Goal: Information Seeking & Learning: Learn about a topic

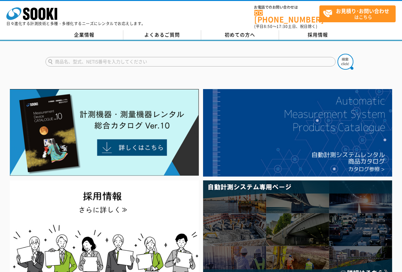
click at [272, 57] on input "text" at bounding box center [190, 62] width 290 height 10
type input "AS-60"
click at [337, 54] on button at bounding box center [345, 62] width 16 height 16
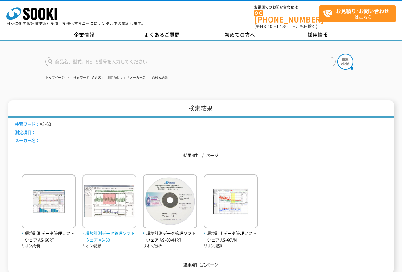
click at [106, 208] on img at bounding box center [109, 202] width 54 height 56
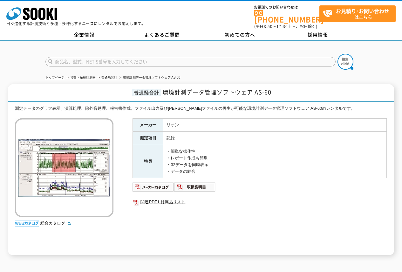
click at [224, 57] on input "text" at bounding box center [190, 62] width 290 height 10
type input "NL-43"
click at [337, 54] on button at bounding box center [345, 62] width 16 height 16
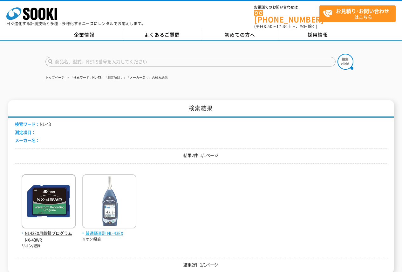
click at [131, 208] on img at bounding box center [109, 202] width 54 height 56
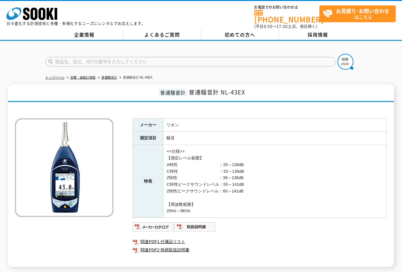
scroll to position [32, 0]
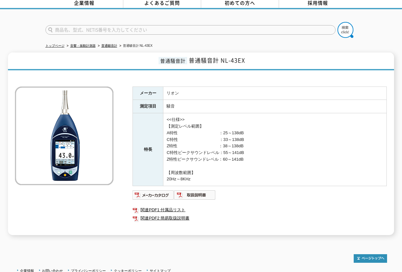
drag, startPoint x: 199, startPoint y: 19, endPoint x: 197, endPoint y: 26, distance: 7.8
click at [198, 22] on form at bounding box center [200, 31] width 311 height 18
click at [197, 26] on input "text" at bounding box center [190, 30] width 290 height 10
type input "VM55EX"
click at [337, 22] on button at bounding box center [345, 30] width 16 height 16
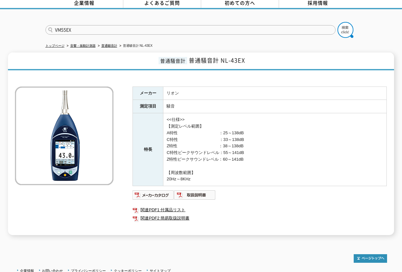
click at [337, 22] on button at bounding box center [345, 30] width 16 height 16
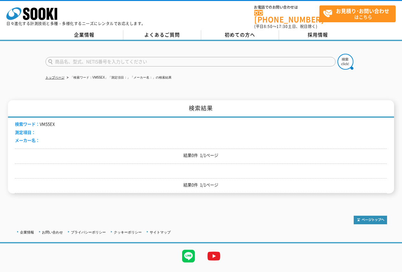
click at [82, 62] on input "text" at bounding box center [190, 62] width 290 height 10
click at [96, 57] on input "VM-55EX" at bounding box center [190, 62] width 290 height 10
type input "VM-55EX"
click at [337, 54] on button at bounding box center [345, 62] width 16 height 16
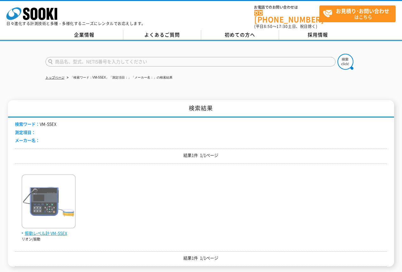
click at [52, 176] on img at bounding box center [49, 202] width 54 height 56
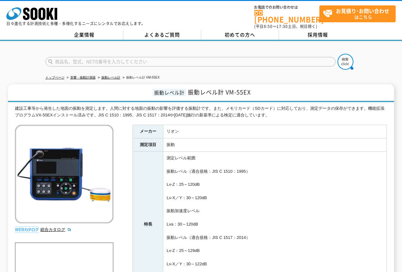
click at [237, 59] on input "text" at bounding box center [190, 62] width 290 height 10
type input "V"
type input "AS-60VM"
click at [337, 54] on button at bounding box center [345, 62] width 16 height 16
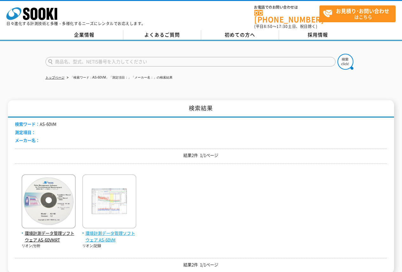
click at [127, 188] on img at bounding box center [109, 202] width 54 height 56
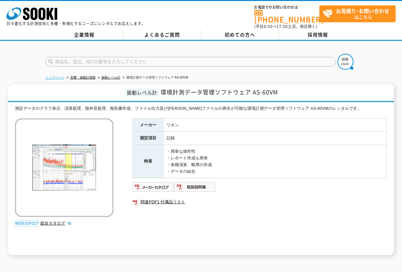
click at [51, 76] on link "トップページ" at bounding box center [54, 77] width 19 height 3
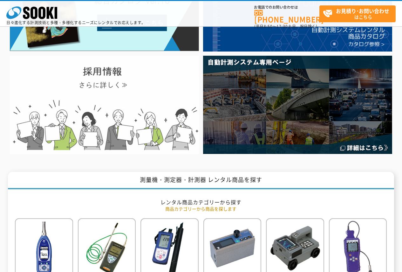
scroll to position [191, 0]
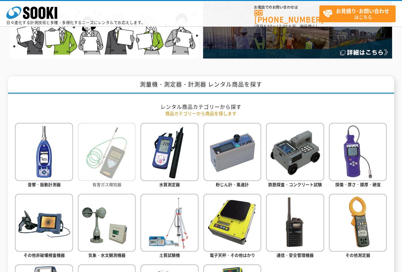
click at [116, 160] on img at bounding box center [107, 152] width 58 height 58
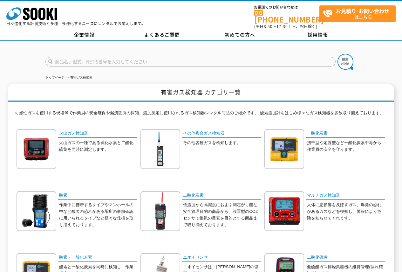
click at [242, 57] on input "text" at bounding box center [190, 62] width 290 height 10
type input "XOS-326"
click at [337, 54] on button at bounding box center [345, 62] width 16 height 16
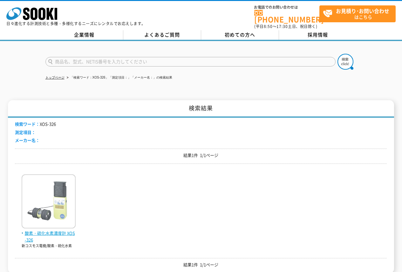
click at [62, 200] on img at bounding box center [49, 202] width 54 height 56
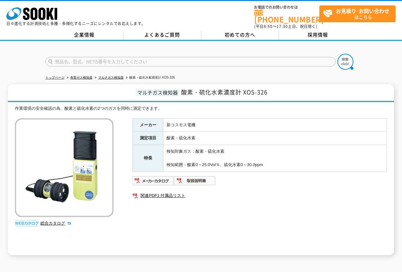
click at [168, 58] on input "text" at bounding box center [190, 62] width 290 height 10
type input "商品名、型式、NETIS番号を入力してください"
click at [102, 57] on input "text" at bounding box center [190, 62] width 290 height 10
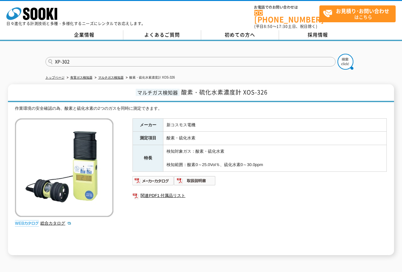
type input "XP-302"
click at [337, 54] on button at bounding box center [345, 62] width 16 height 16
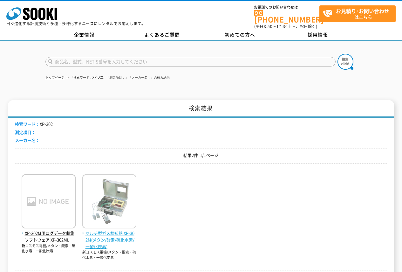
click at [132, 205] on img at bounding box center [109, 202] width 54 height 56
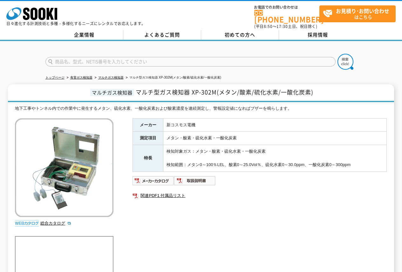
click at [200, 57] on input "text" at bounding box center [190, 62] width 290 height 10
type input "GX-3R"
click at [337, 54] on button at bounding box center [345, 62] width 16 height 16
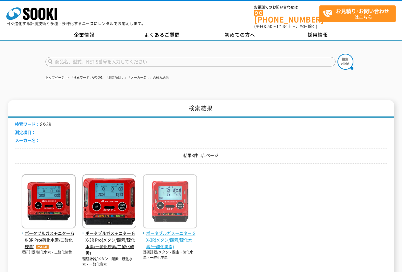
click at [173, 230] on span "ポータブルガスモニター GX-3R(メタン/酸素/硫化水素/一酸化炭素)" at bounding box center [170, 240] width 54 height 20
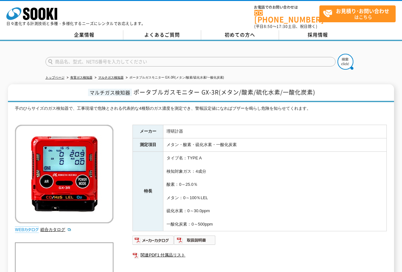
click at [190, 57] on input "text" at bounding box center [190, 62] width 290 height 10
type input "GX-6000"
click at [337, 54] on button at bounding box center [345, 62] width 16 height 16
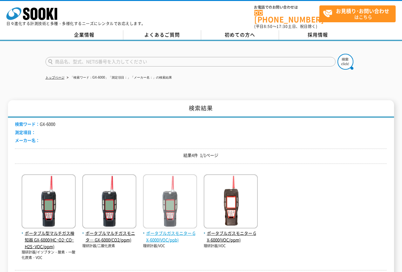
click at [189, 198] on img at bounding box center [170, 202] width 54 height 56
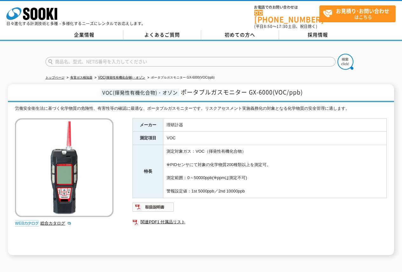
click at [248, 59] on input "text" at bounding box center [190, 62] width 290 height 10
type input "GX-6000"
click at [337, 54] on button at bounding box center [345, 62] width 16 height 16
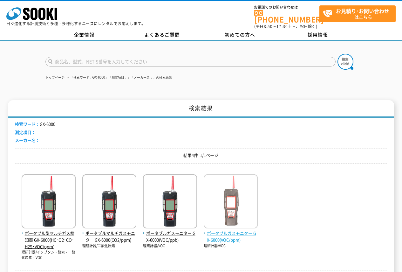
click at [222, 181] on img at bounding box center [231, 202] width 54 height 56
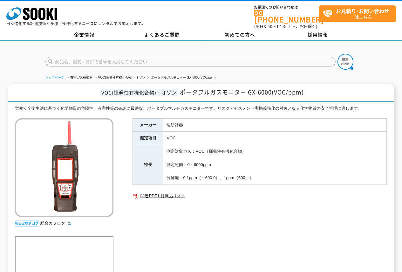
click at [60, 76] on link "トップページ" at bounding box center [54, 77] width 19 height 3
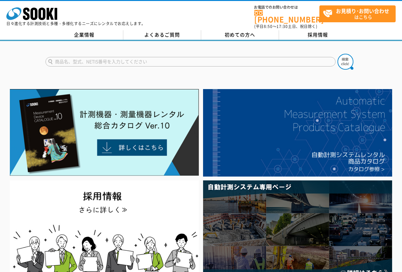
click at [219, 61] on input "text" at bounding box center [190, 62] width 290 height 10
type input "WQC-40"
click at [337, 54] on button at bounding box center [345, 62] width 16 height 16
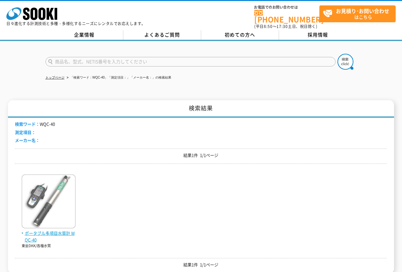
click at [49, 199] on img at bounding box center [49, 202] width 54 height 56
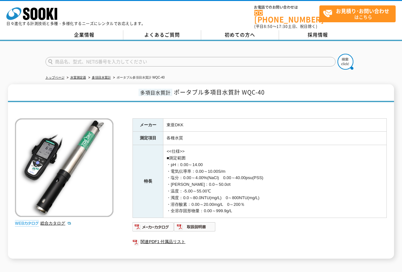
click at [197, 58] on input "text" at bounding box center [190, 62] width 290 height 10
type input "HM-40P"
drag, startPoint x: 339, startPoint y: 62, endPoint x: 344, endPoint y: 61, distance: 5.1
click at [340, 62] on img at bounding box center [345, 62] width 16 height 16
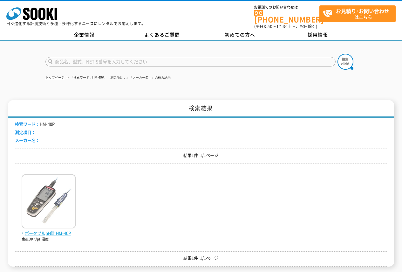
click at [24, 181] on img at bounding box center [49, 202] width 54 height 56
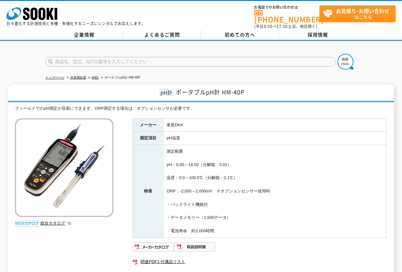
click at [211, 57] on input "text" at bounding box center [190, 62] width 290 height 10
type input "TB-31"
click at [337, 54] on button at bounding box center [345, 62] width 16 height 16
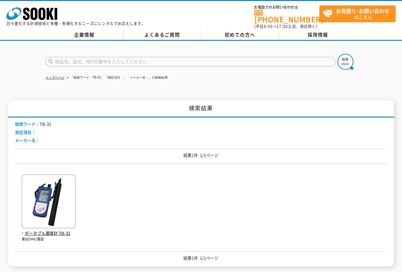
click at [78, 187] on div "ポータブル濁度計 TB-31 東亜DKK/濁度" at bounding box center [201, 204] width 372 height 73
click at [64, 196] on img at bounding box center [49, 202] width 54 height 56
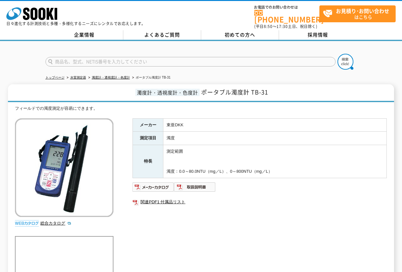
click at [279, 63] on form at bounding box center [200, 63] width 311 height 18
click at [282, 58] on input "text" at bounding box center [190, 62] width 290 height 10
type input "DO-31"
click at [337, 54] on button at bounding box center [345, 62] width 16 height 16
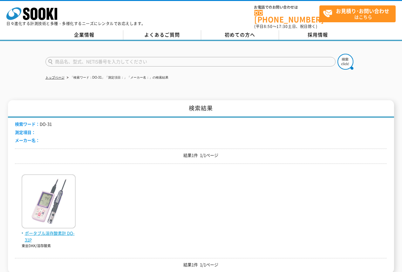
click at [48, 191] on img at bounding box center [49, 202] width 54 height 56
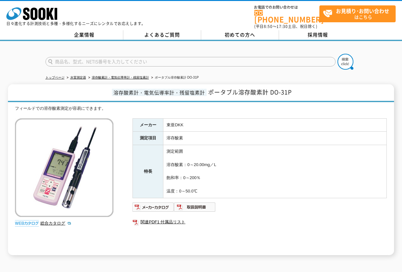
click at [218, 63] on form at bounding box center [200, 63] width 311 height 18
click at [219, 59] on input "text" at bounding box center [190, 62] width 290 height 10
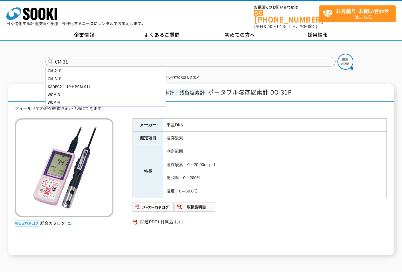
type input "CM-31"
click at [337, 54] on button at bounding box center [345, 62] width 16 height 16
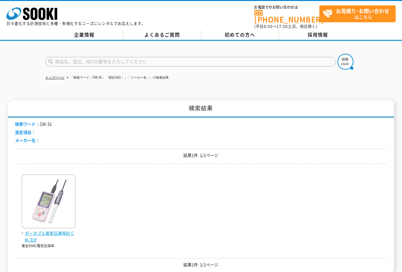
click at [71, 188] on img at bounding box center [49, 202] width 54 height 56
